Goal: Entertainment & Leisure: Consume media (video, audio)

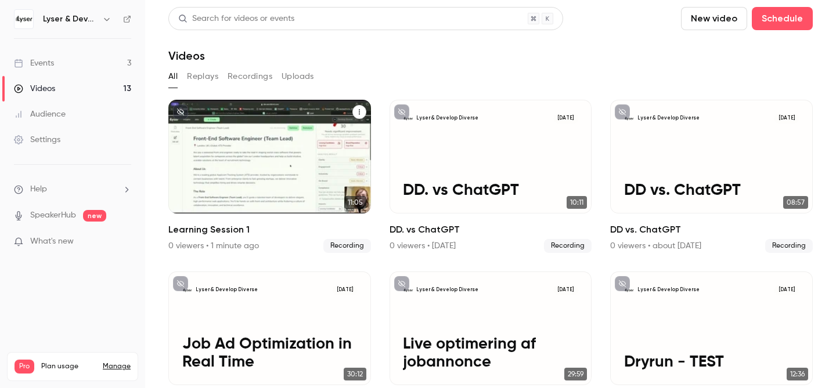
click at [253, 175] on div "Lyser & Develop Diverse [DATE] Learning Session 1" at bounding box center [269, 157] width 203 height 114
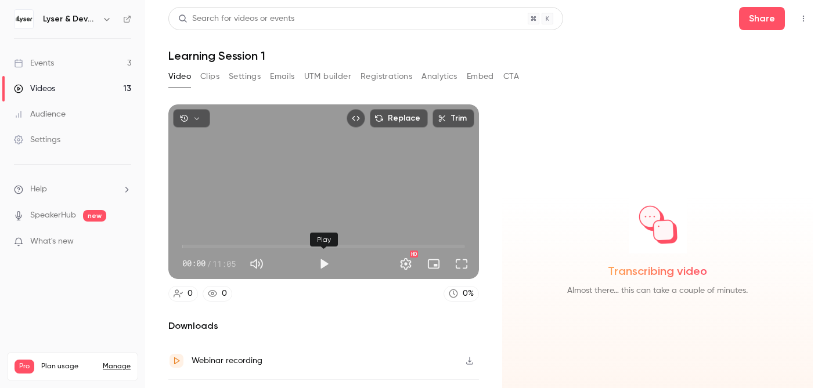
click at [319, 264] on button "Play" at bounding box center [323, 264] width 23 height 23
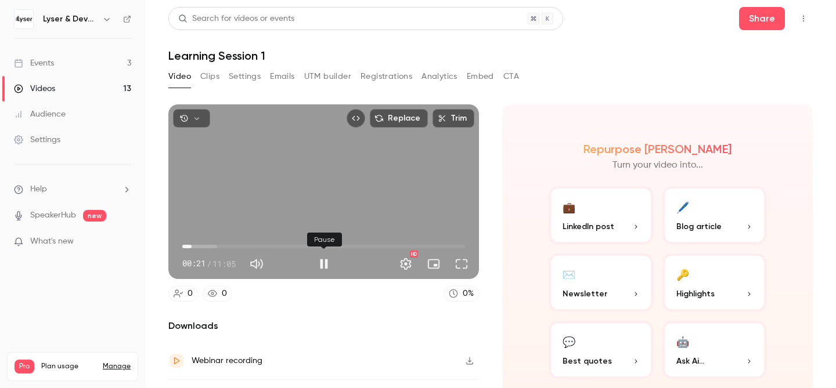
click at [324, 262] on button "Pause" at bounding box center [323, 264] width 23 height 23
click at [380, 247] on span "00:22" at bounding box center [323, 246] width 283 height 19
click at [324, 262] on button "Play" at bounding box center [323, 264] width 23 height 23
click at [325, 262] on button "Pause" at bounding box center [323, 264] width 23 height 23
click at [396, 243] on span "08:23" at bounding box center [323, 246] width 283 height 19
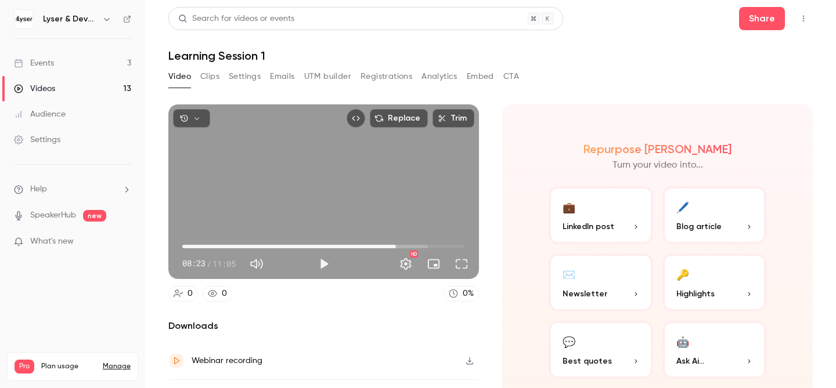
click at [409, 241] on span "08:23" at bounding box center [323, 246] width 283 height 19
click at [425, 246] on span "08:54" at bounding box center [323, 246] width 283 height 19
click at [448, 247] on span "09:31" at bounding box center [323, 246] width 283 height 19
click at [459, 247] on span "10:24" at bounding box center [323, 246] width 283 height 19
type input "**"
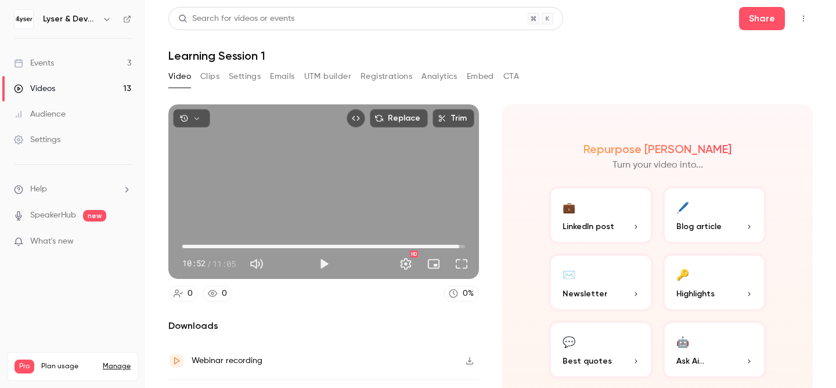
click at [189, 246] on span "10:52" at bounding box center [323, 246] width 283 height 19
click at [499, 269] on section "Replace Trim 00:15 00:15 / 11:05 HD 0 0 0 % Downloads Webinar recording Local s…" at bounding box center [490, 232] width 644 height 255
click at [55, 89] on link "Videos 13" at bounding box center [72, 89] width 145 height 26
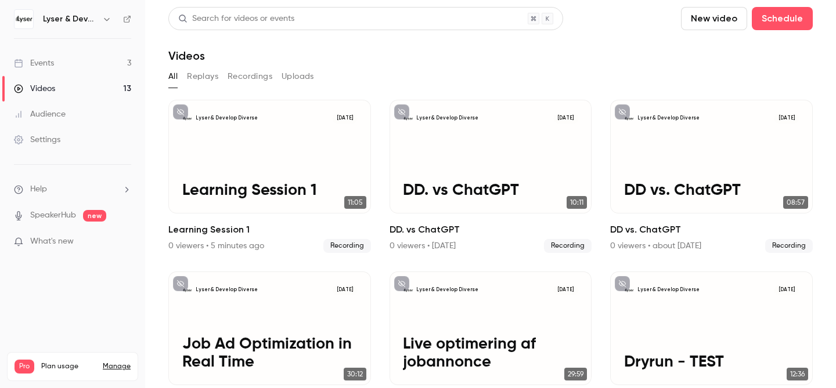
click at [49, 63] on div "Events" at bounding box center [34, 63] width 40 height 12
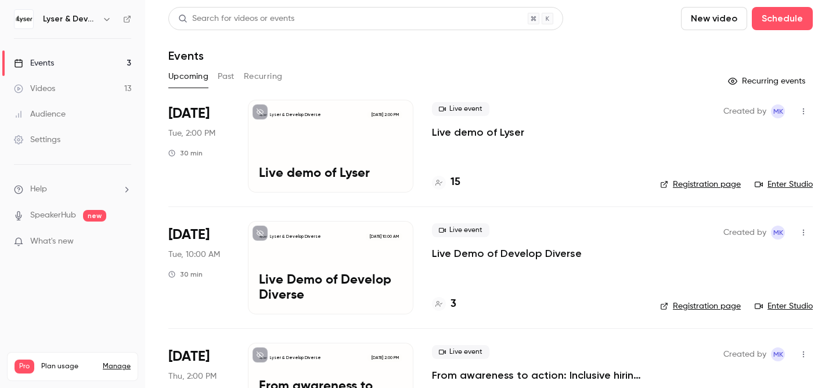
scroll to position [69, 0]
